Goal: Task Accomplishment & Management: Manage account settings

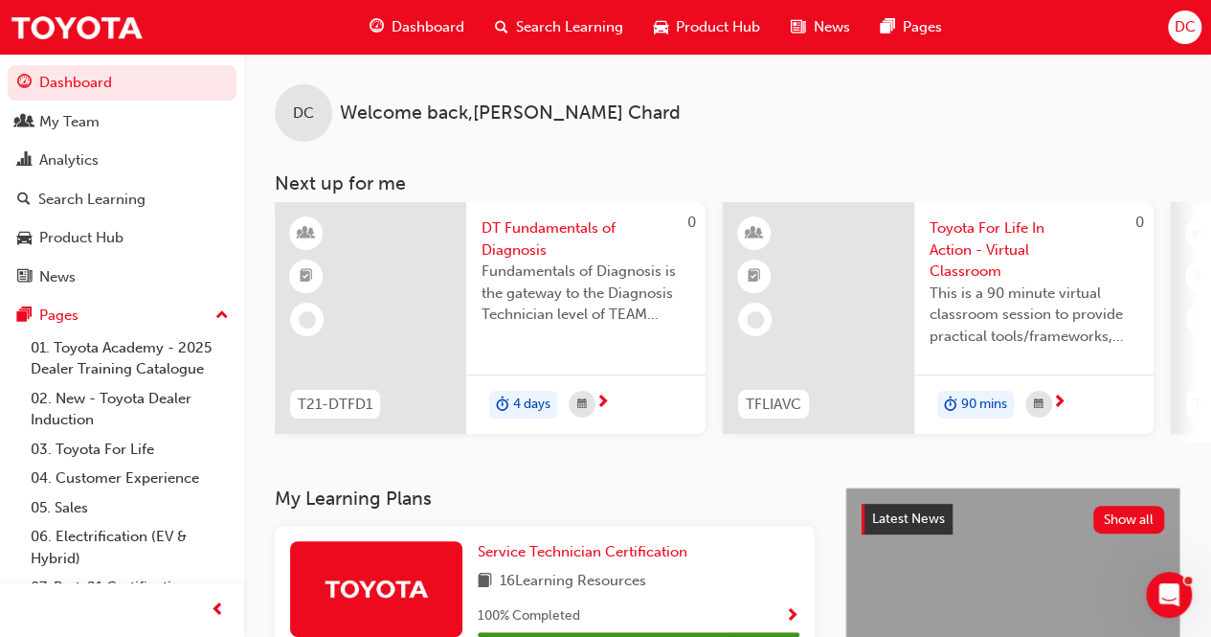
click at [1179, 26] on span "DC" at bounding box center [1184, 27] width 21 height 22
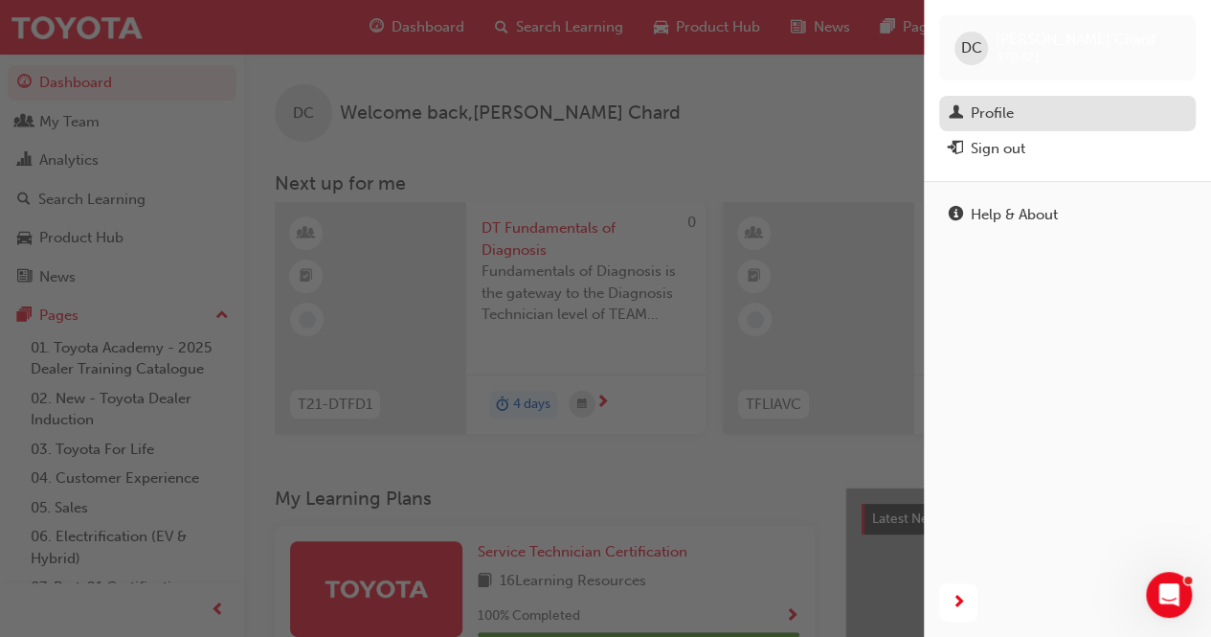
click at [1007, 116] on div "Profile" at bounding box center [992, 113] width 43 height 22
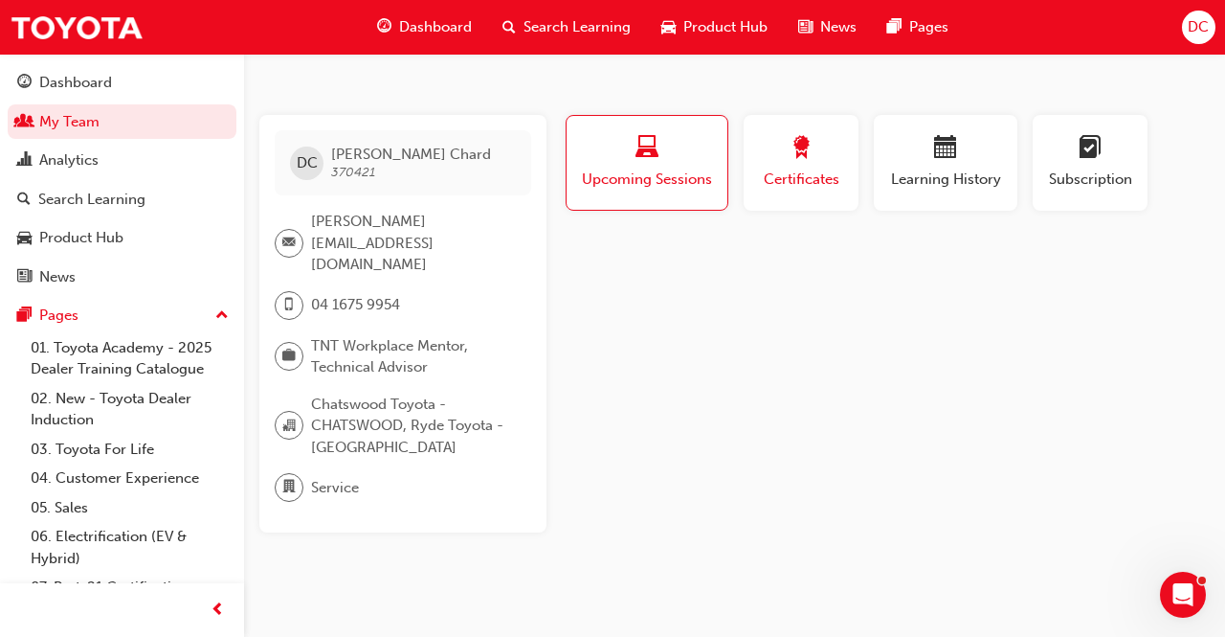
click at [806, 198] on button "Certificates" at bounding box center [801, 163] width 115 height 96
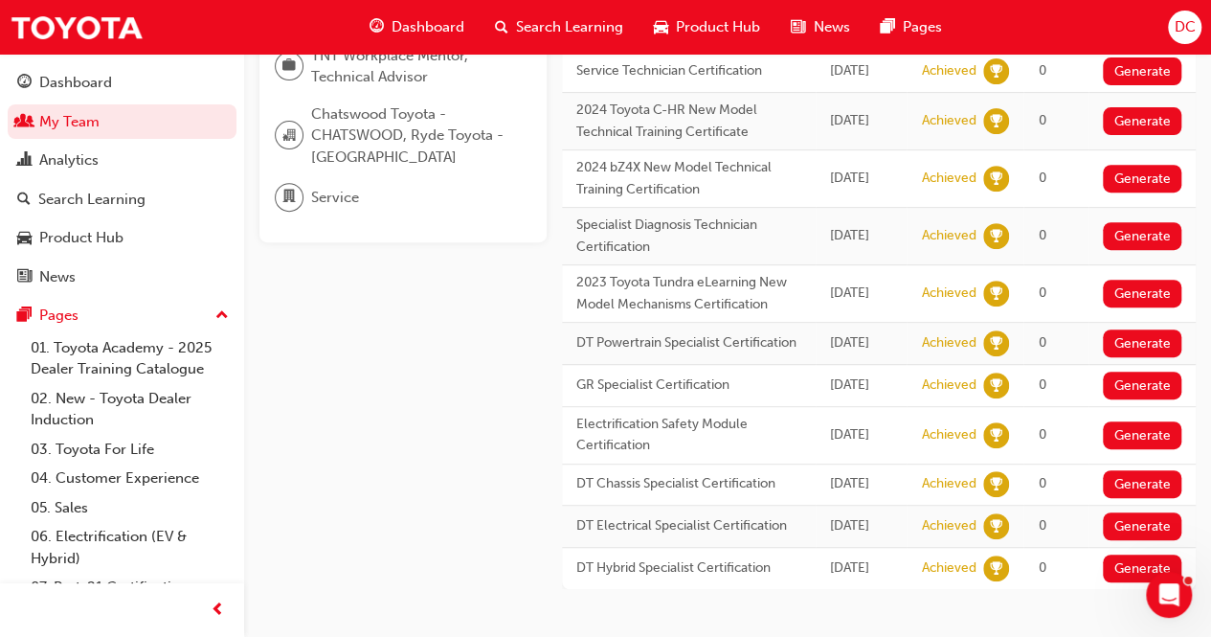
scroll to position [393, 0]
drag, startPoint x: 726, startPoint y: 289, endPoint x: 604, endPoint y: 392, distance: 159.0
click at [604, 407] on td "Electrification Safety Module Certification" at bounding box center [689, 435] width 254 height 57
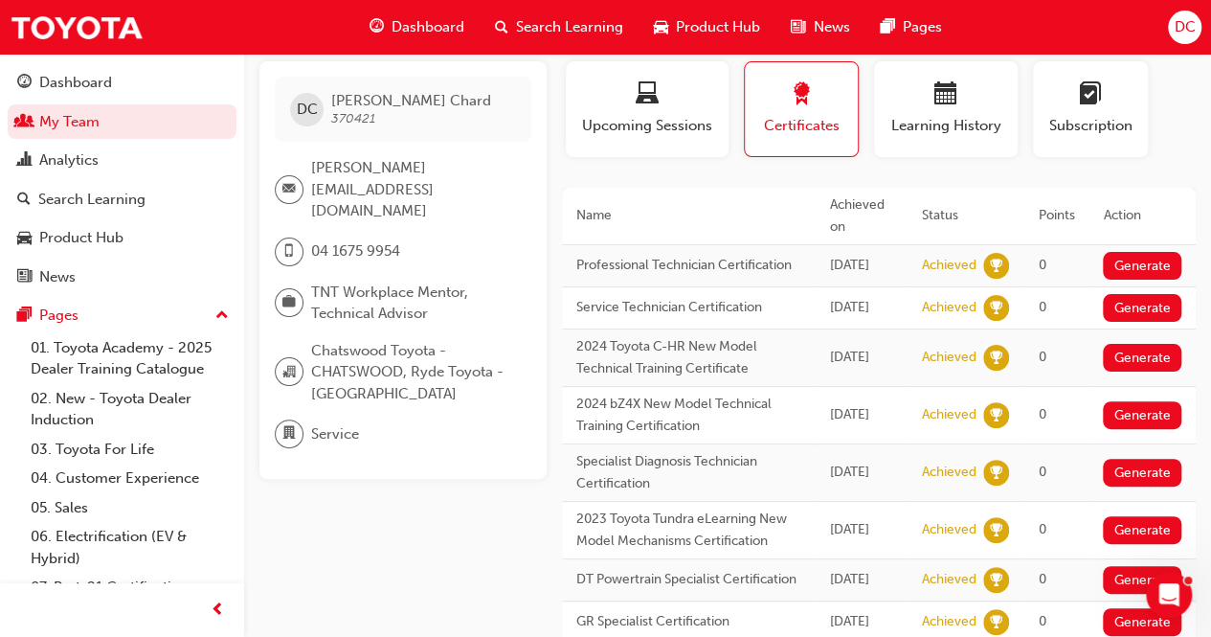
scroll to position [48, 0]
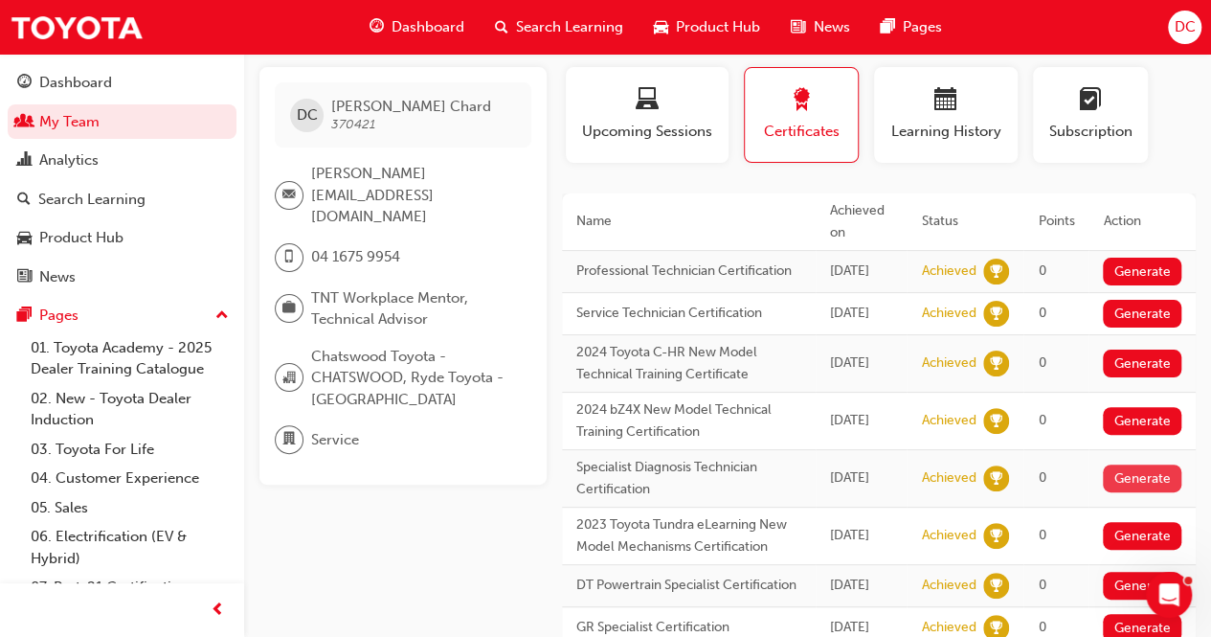
click at [1164, 478] on button "Generate" at bounding box center [1142, 478] width 79 height 28
click at [1128, 546] on button "Generate" at bounding box center [1142, 536] width 79 height 28
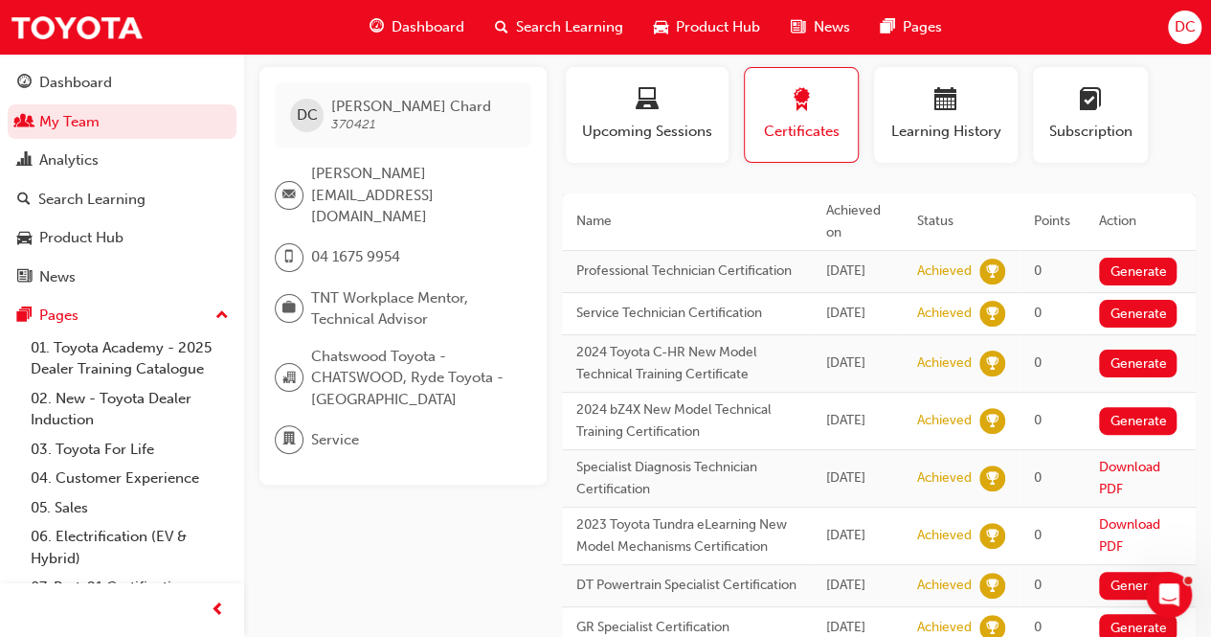
click at [1110, 533] on td "Download PDF" at bounding box center [1140, 535] width 111 height 57
click at [1116, 545] on link "Download PDF" at bounding box center [1129, 535] width 61 height 38
click at [65, 169] on div "Analytics" at bounding box center [68, 160] width 59 height 22
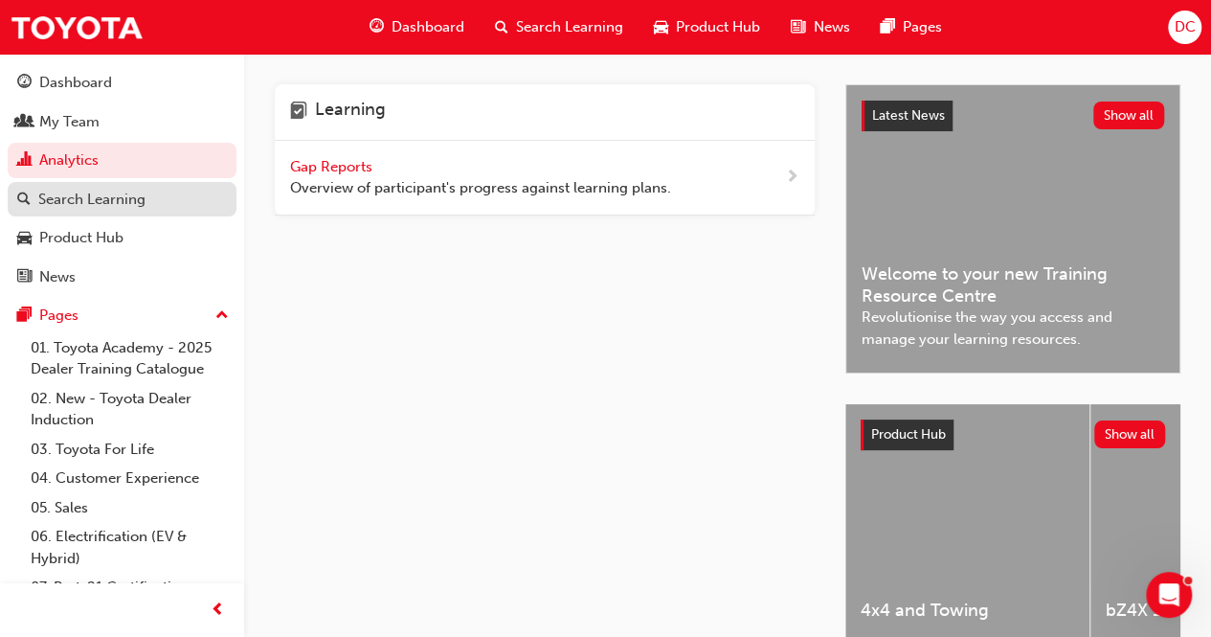
click at [131, 198] on div "Search Learning" at bounding box center [91, 200] width 107 height 22
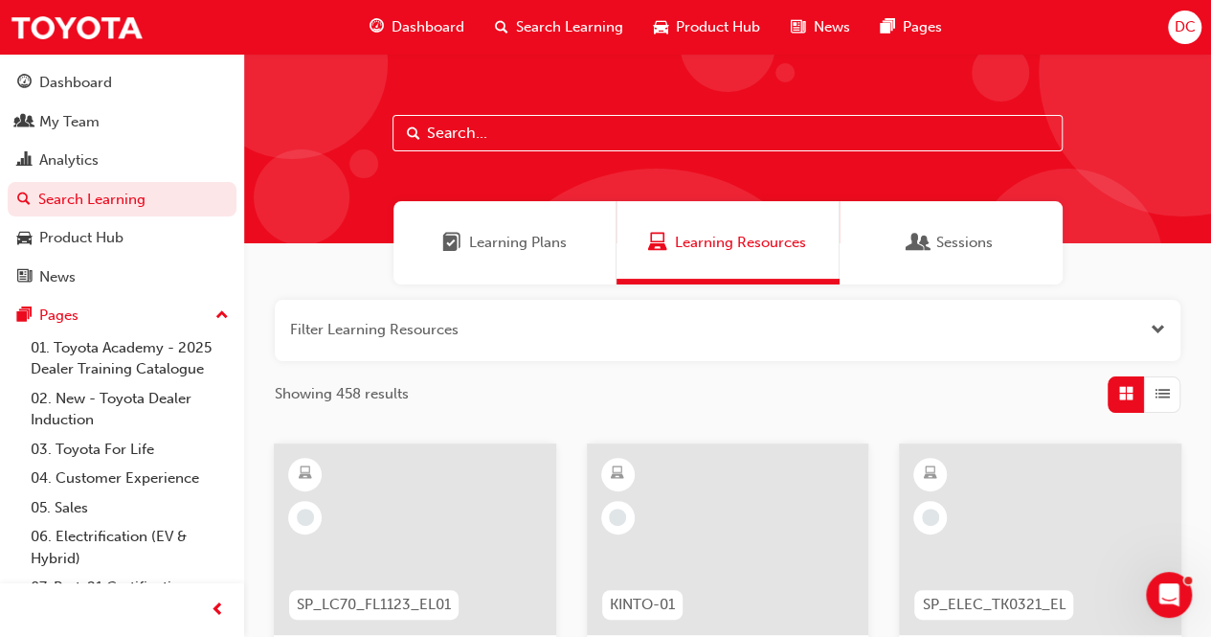
click at [422, 33] on span "Dashboard" at bounding box center [428, 27] width 73 height 22
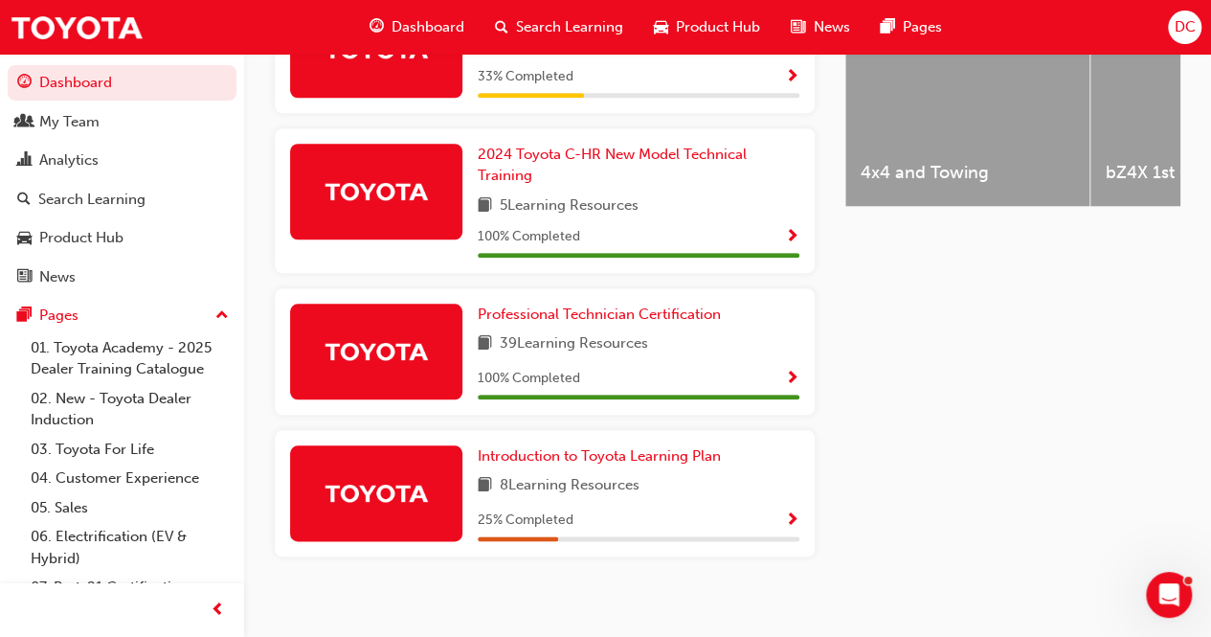
scroll to position [860, 0]
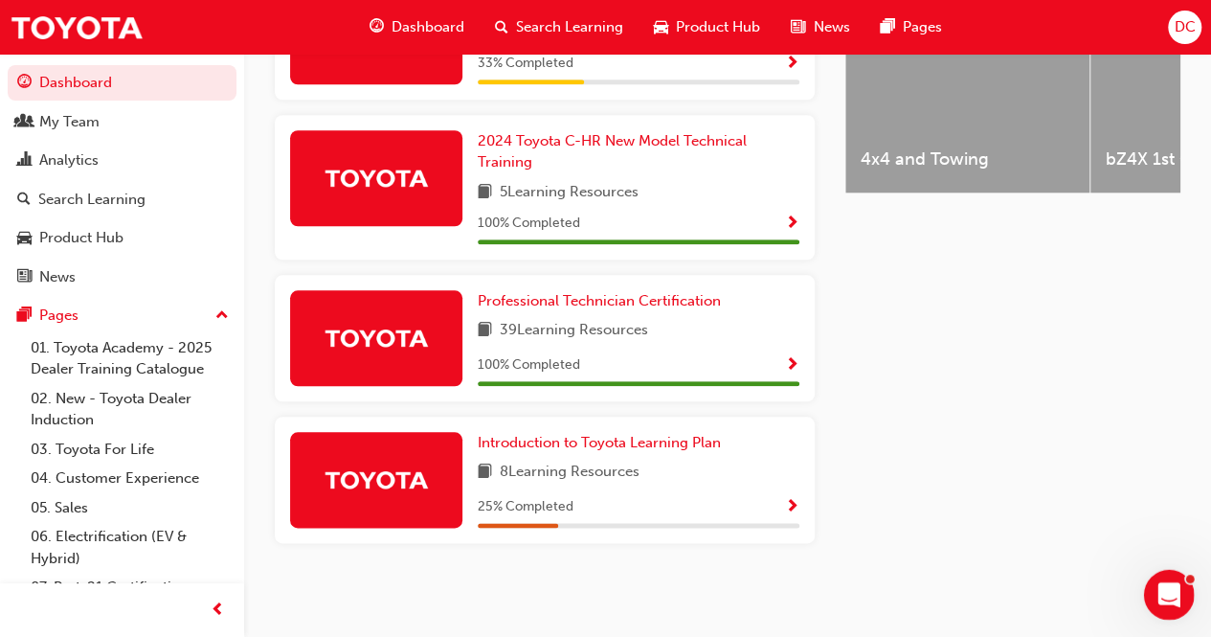
click at [1181, 590] on div "Open Intercom Messenger" at bounding box center [1166, 591] width 63 height 63
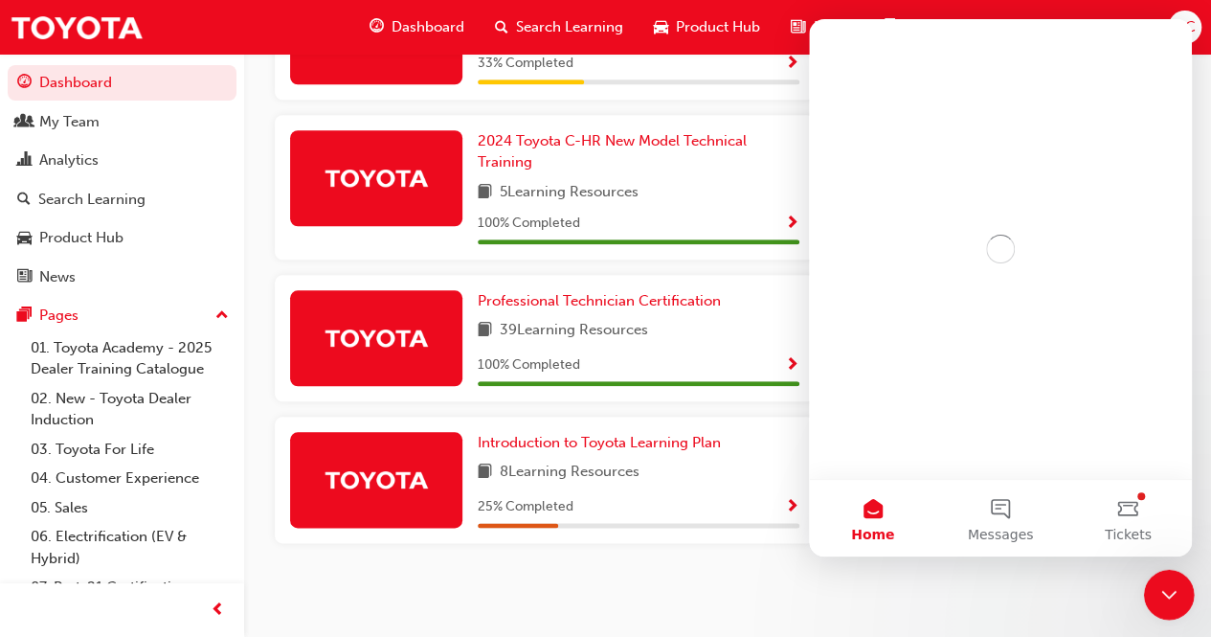
scroll to position [0, 0]
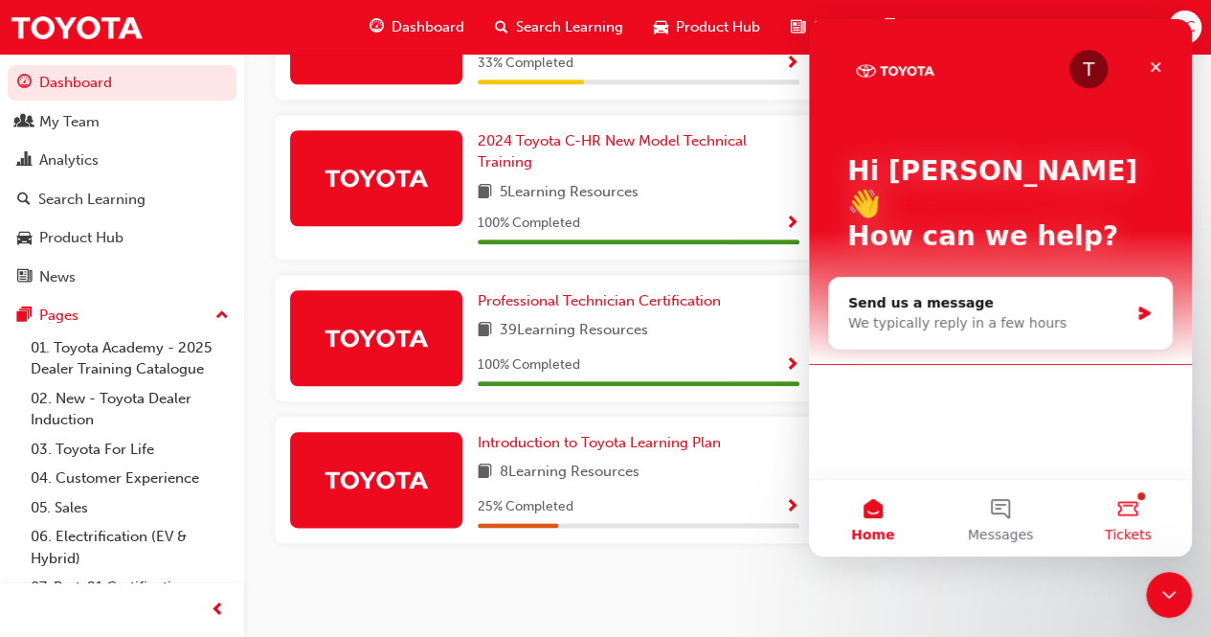
click at [1143, 532] on span "Tickets" at bounding box center [1128, 534] width 47 height 13
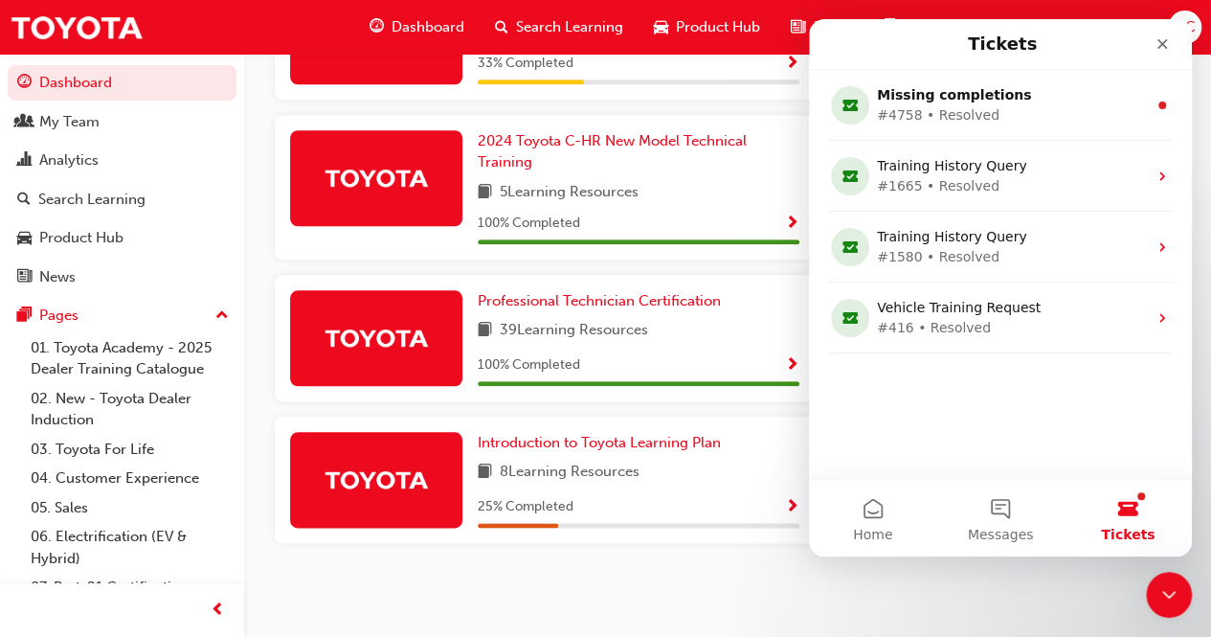
click at [893, 588] on div "Latest News Show all Welcome to your new Training Resource Centre Revolutionise…" at bounding box center [1012, 110] width 335 height 955
click at [1168, 591] on icon "Close Intercom Messenger" at bounding box center [1166, 591] width 23 height 23
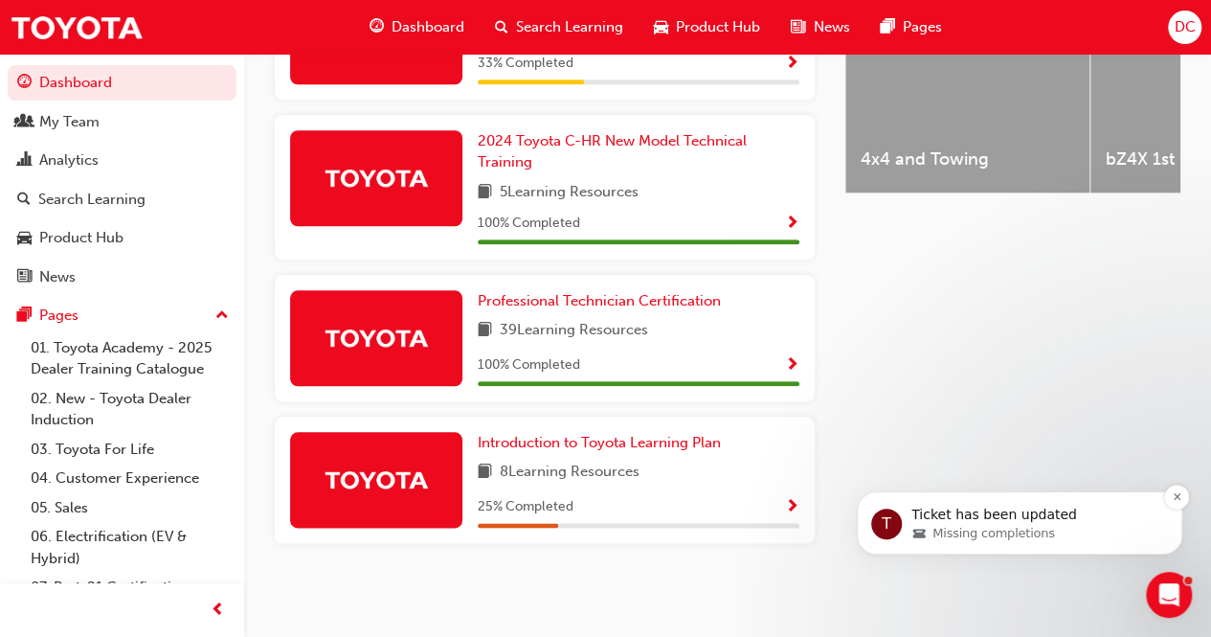
click at [1039, 534] on span "Missing completions" at bounding box center [993, 533] width 123 height 17
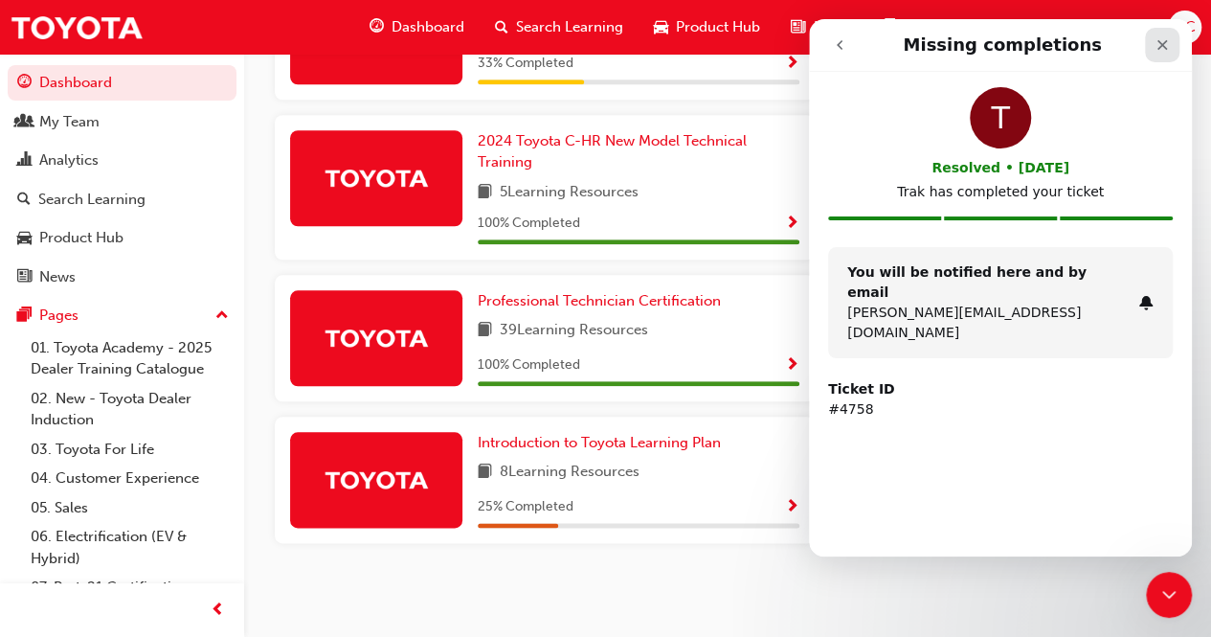
click at [1162, 50] on icon "Close" at bounding box center [1162, 44] width 15 height 15
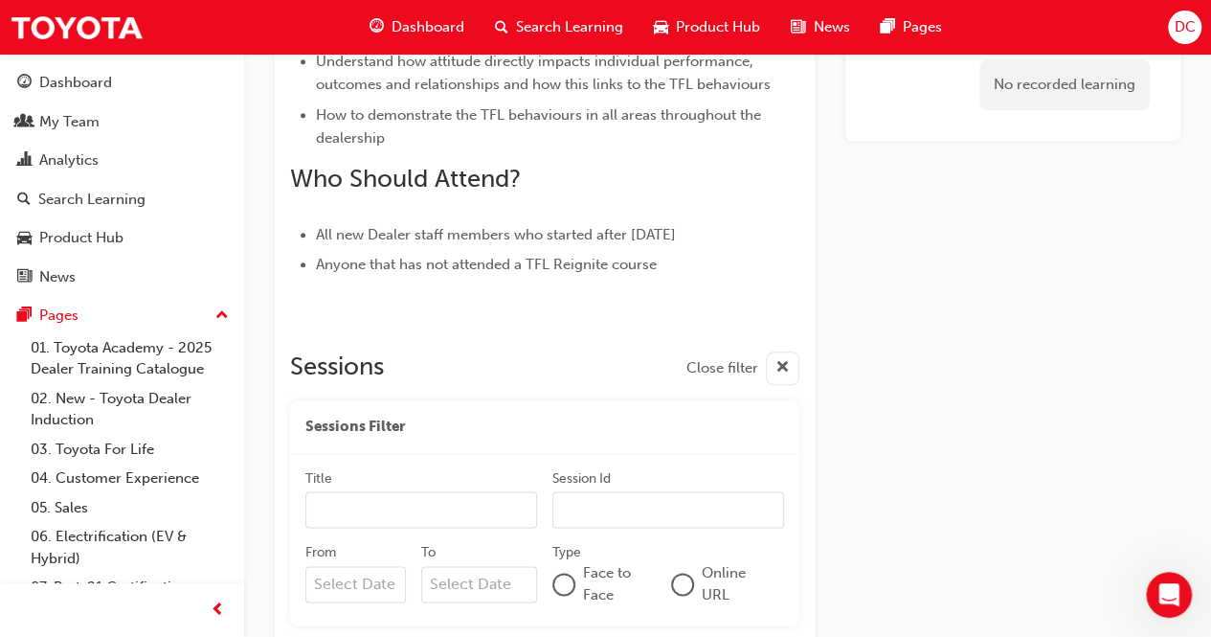
scroll to position [1125, 0]
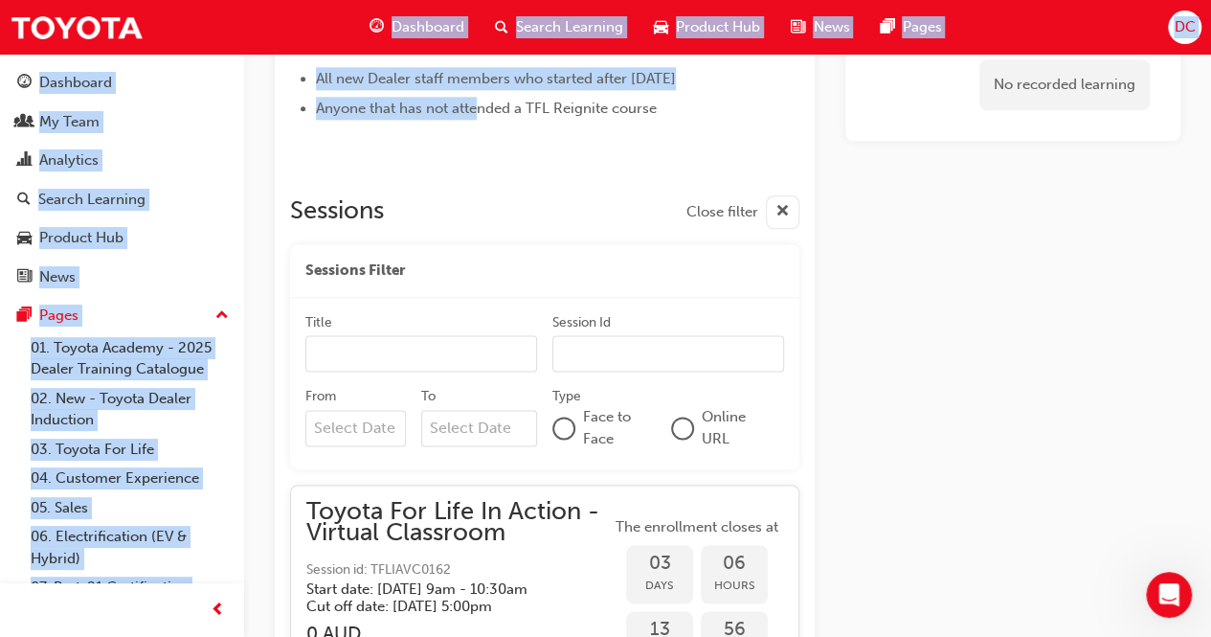
drag, startPoint x: 476, startPoint y: 116, endPoint x: 322, endPoint y: 5, distance: 190.0
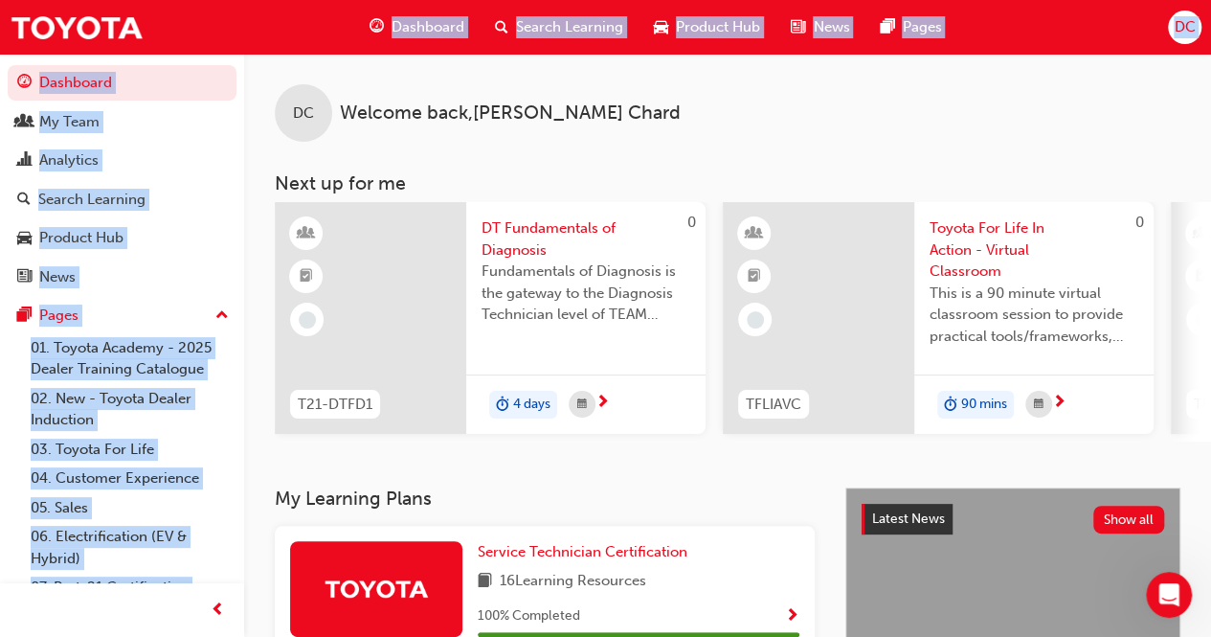
click at [251, 65] on div "DC Welcome back , [PERSON_NAME]" at bounding box center [727, 98] width 967 height 88
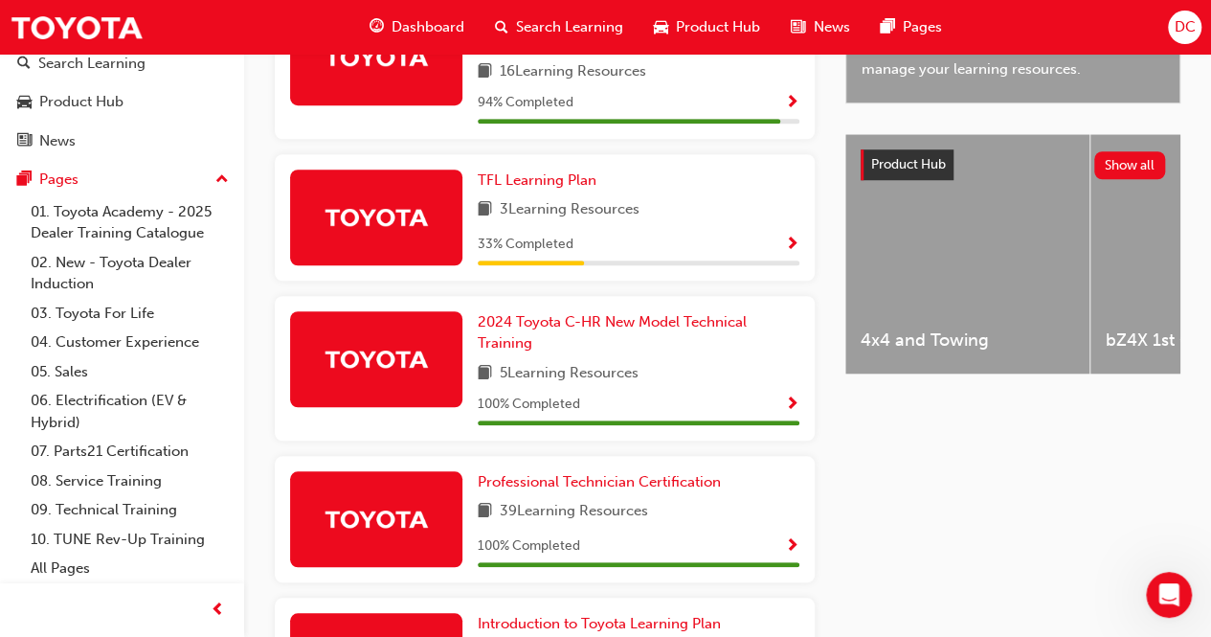
scroll to position [670, 0]
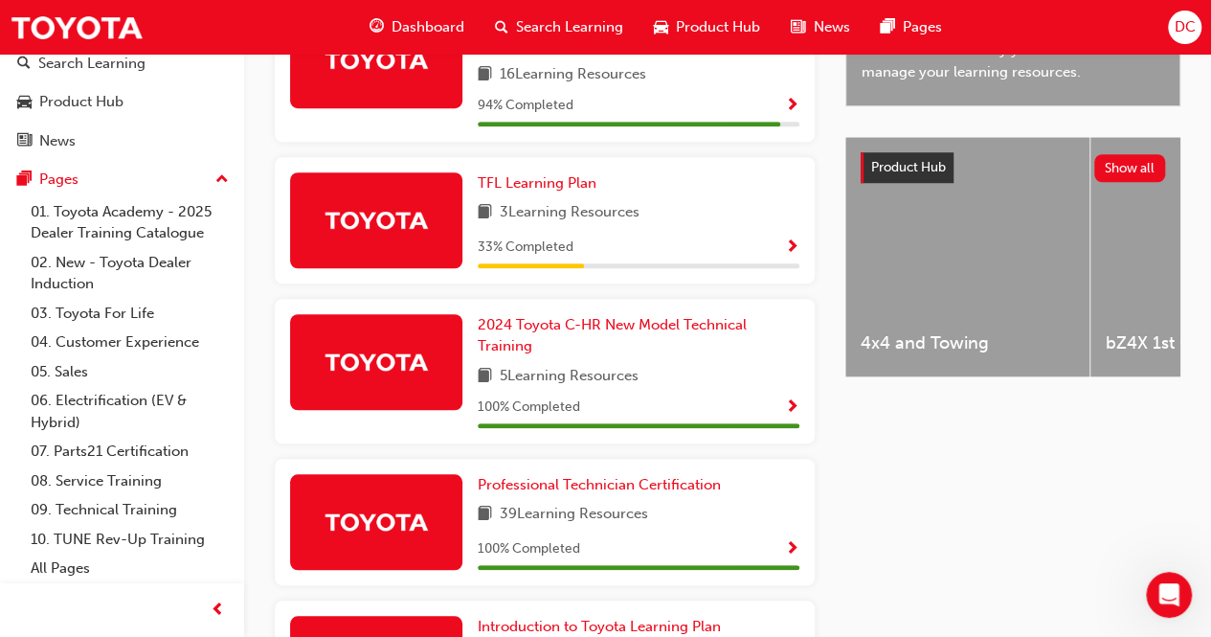
click at [668, 213] on div "3 Learning Resources" at bounding box center [639, 213] width 322 height 24
click at [793, 250] on span "Show Progress" at bounding box center [792, 247] width 14 height 17
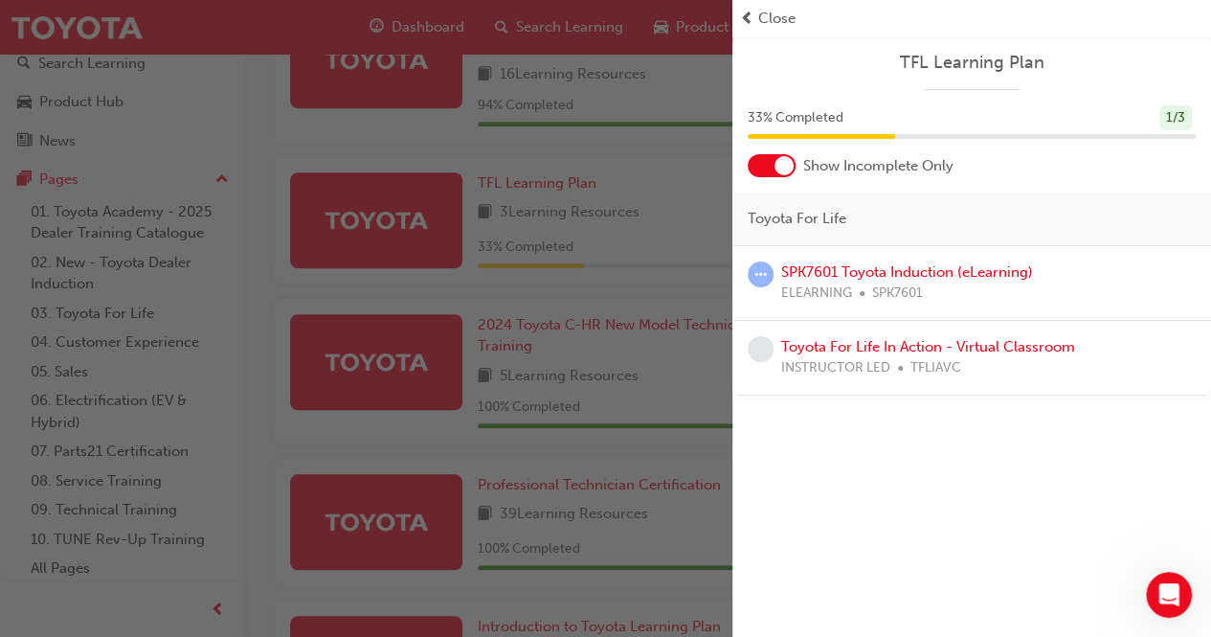
click at [774, 8] on span "Close" at bounding box center [776, 19] width 37 height 22
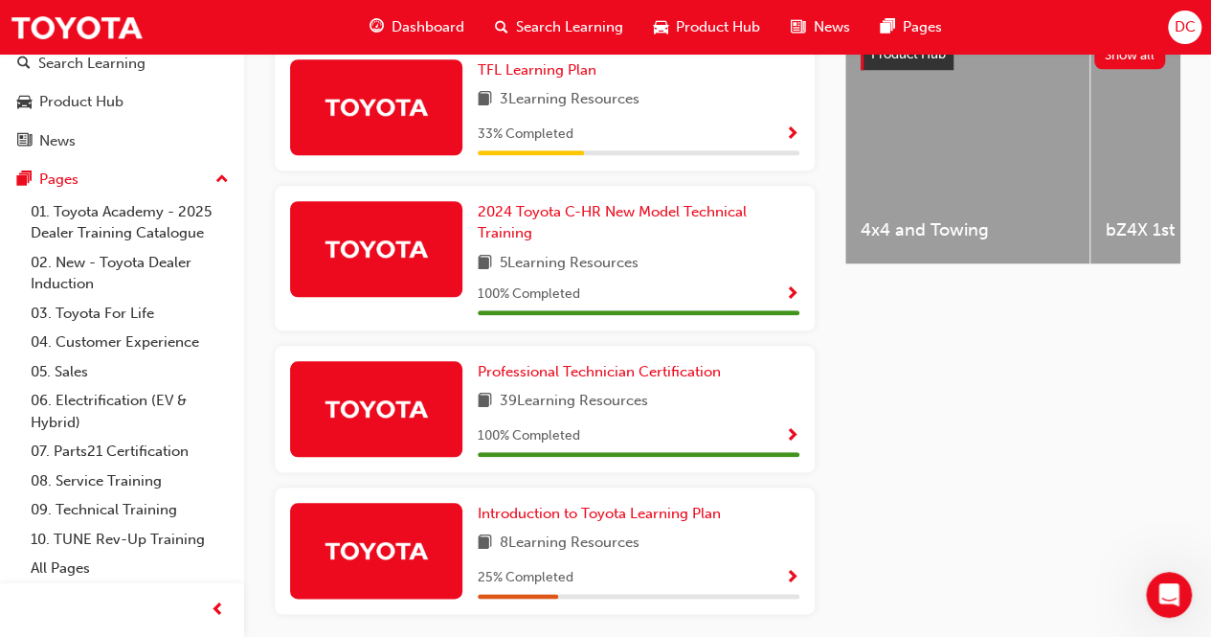
scroll to position [860, 0]
